Goal: Information Seeking & Learning: Learn about a topic

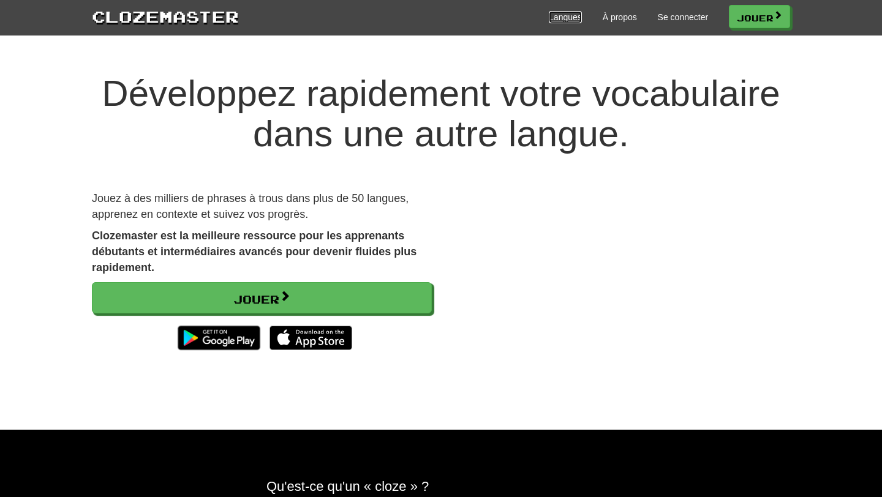
click at [574, 19] on font "Langues" at bounding box center [565, 17] width 33 height 10
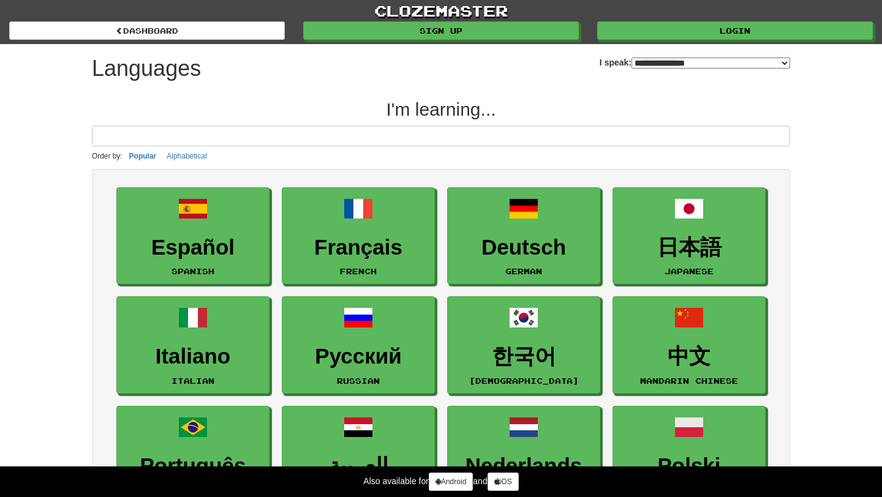
select select "*******"
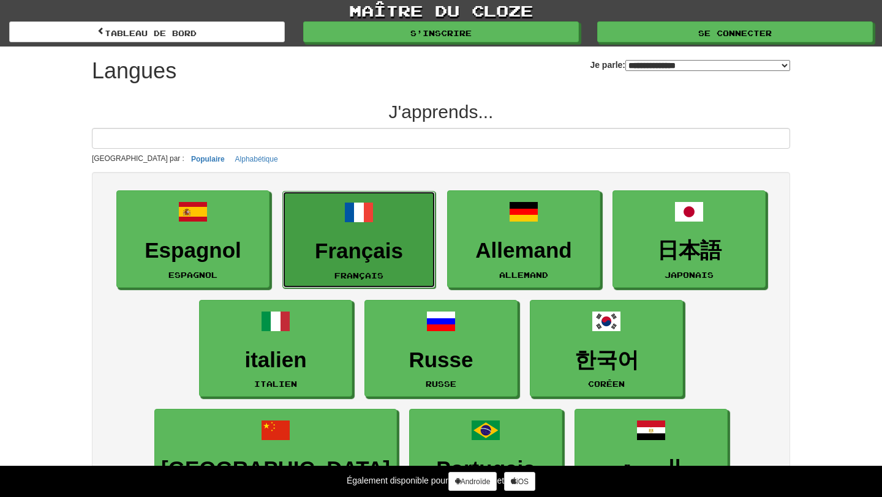
click at [397, 208] on link "Français Français" at bounding box center [358, 239] width 153 height 97
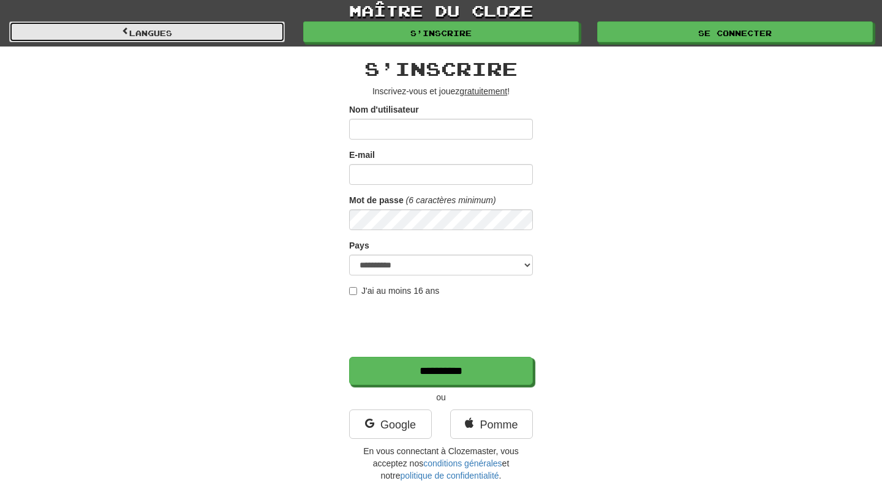
click at [247, 36] on link "Langues" at bounding box center [147, 31] width 276 height 21
